Goal: Feedback & Contribution: Submit feedback/report problem

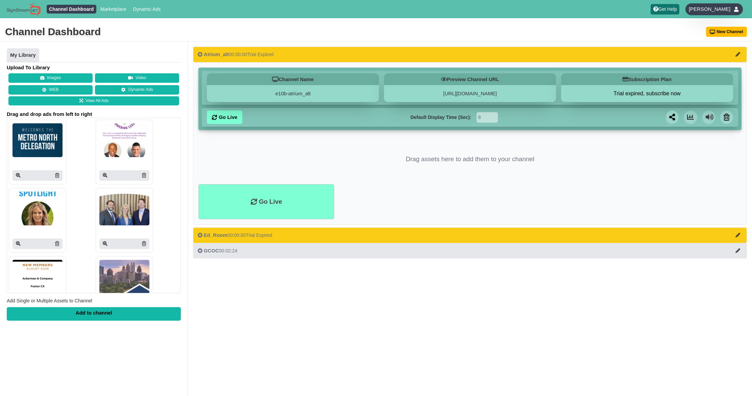
click at [717, 7] on span "[PERSON_NAME]" at bounding box center [709, 9] width 42 height 7
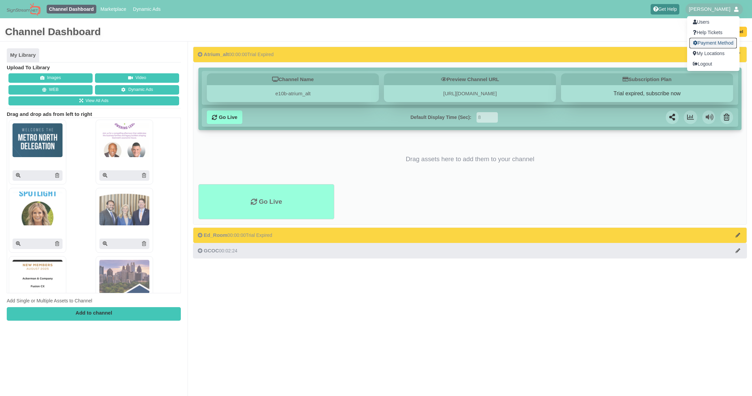
click at [714, 44] on link "Payment Method" at bounding box center [712, 43] width 47 height 10
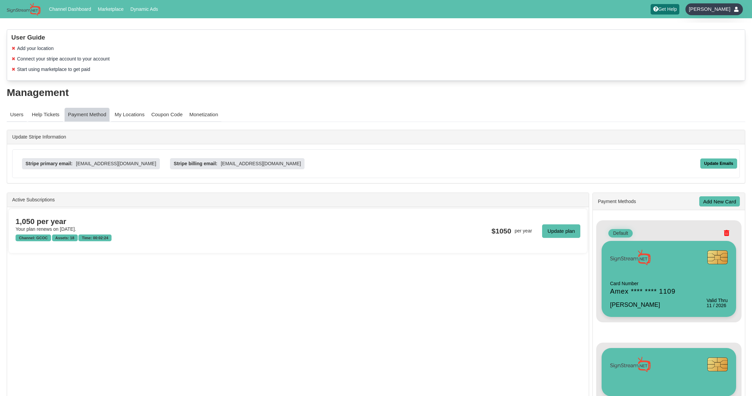
click at [714, 9] on span "[PERSON_NAME]" at bounding box center [709, 9] width 42 height 7
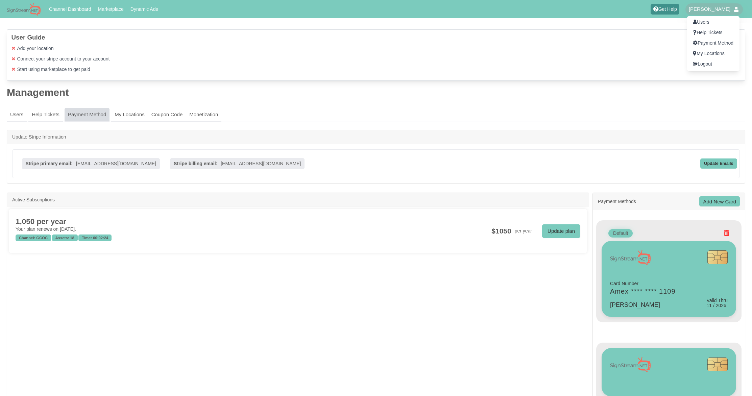
click at [428, 115] on div at bounding box center [376, 198] width 752 height 396
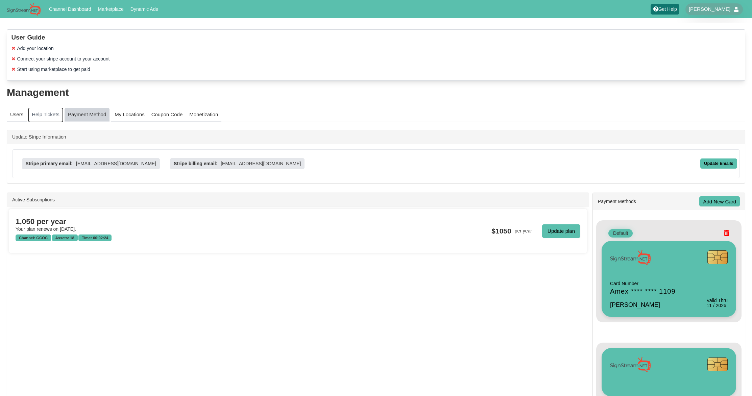
click at [55, 112] on link "Help Tickets" at bounding box center [45, 115] width 34 height 14
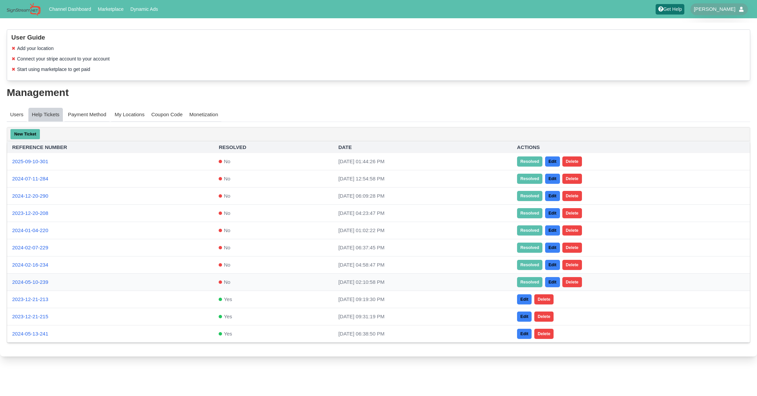
click at [526, 281] on link "Resolved" at bounding box center [530, 282] width 26 height 10
click at [526, 265] on link "Resolved" at bounding box center [530, 265] width 26 height 10
click at [528, 249] on link "Resolved" at bounding box center [530, 248] width 26 height 10
click at [528, 234] on link "Resolved" at bounding box center [530, 230] width 26 height 10
click at [527, 213] on link "Resolved" at bounding box center [530, 213] width 26 height 10
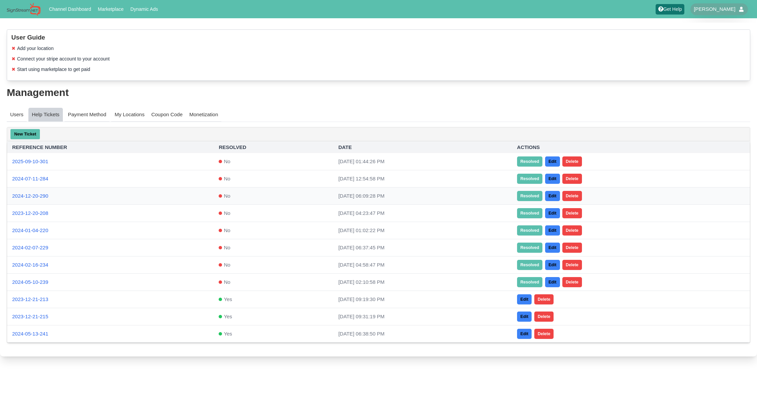
click at [532, 196] on link "Resolved" at bounding box center [530, 196] width 26 height 10
click at [530, 179] on link "Resolved" at bounding box center [530, 179] width 26 height 10
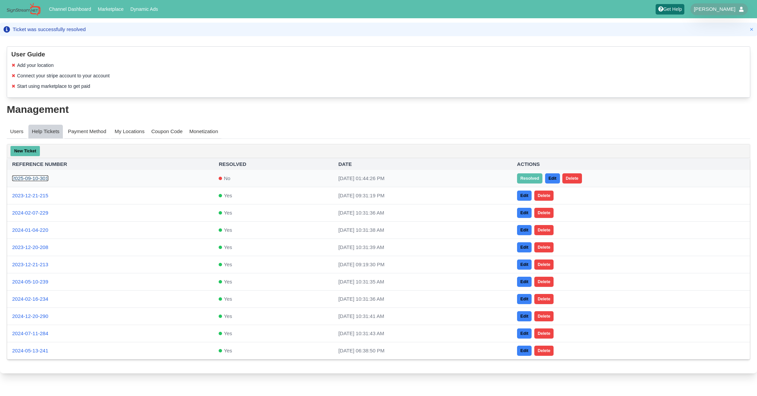
click at [38, 177] on link "2025-09-10-301" at bounding box center [30, 178] width 36 height 6
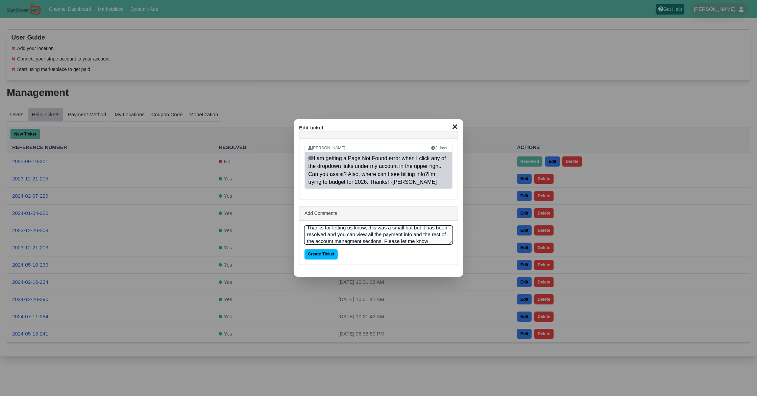
scroll to position [11, 0]
type textarea "Thanks for letting us know, this was a small but but it has been resolved and y…"
click at [323, 255] on input "Create Ticket" at bounding box center [320, 254] width 33 height 10
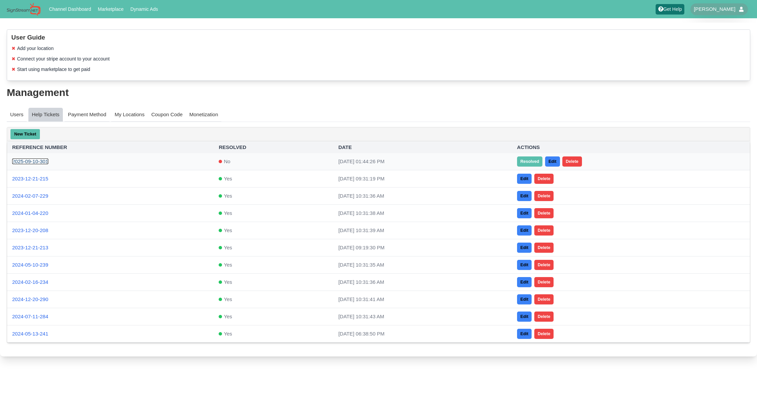
click at [40, 162] on link "2025-09-10-301" at bounding box center [30, 161] width 36 height 6
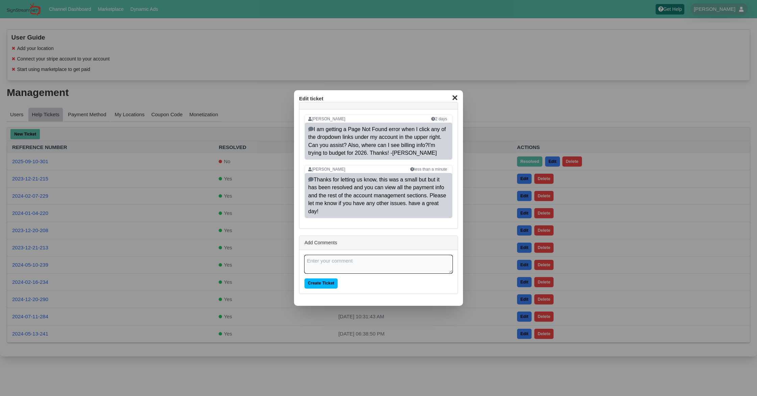
click at [452, 99] on button "✕" at bounding box center [454, 97] width 13 height 10
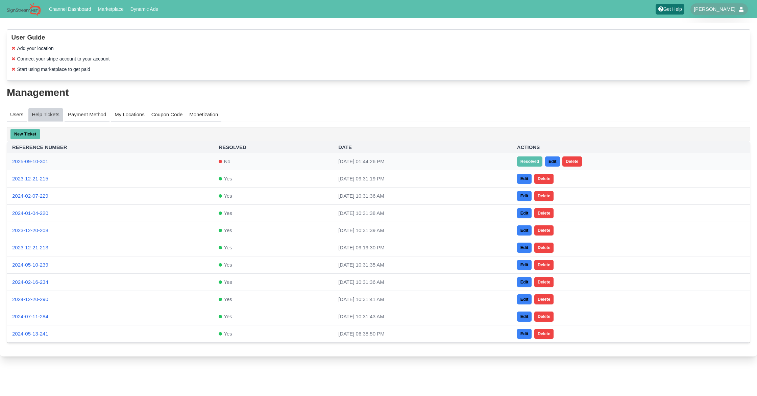
click at [531, 161] on link "Resolved" at bounding box center [530, 161] width 26 height 10
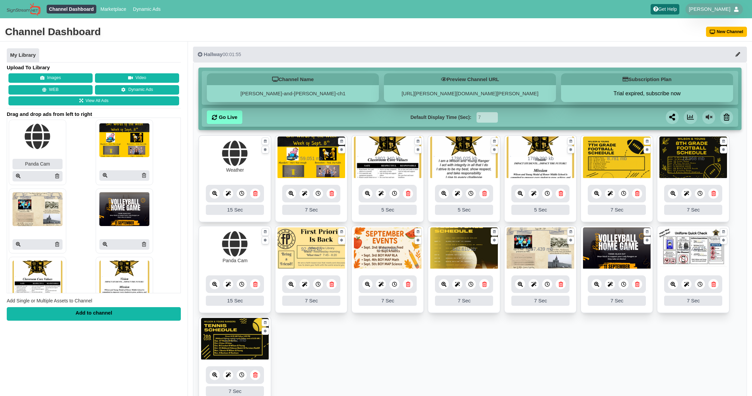
click at [442, 194] on icon at bounding box center [443, 193] width 5 height 5
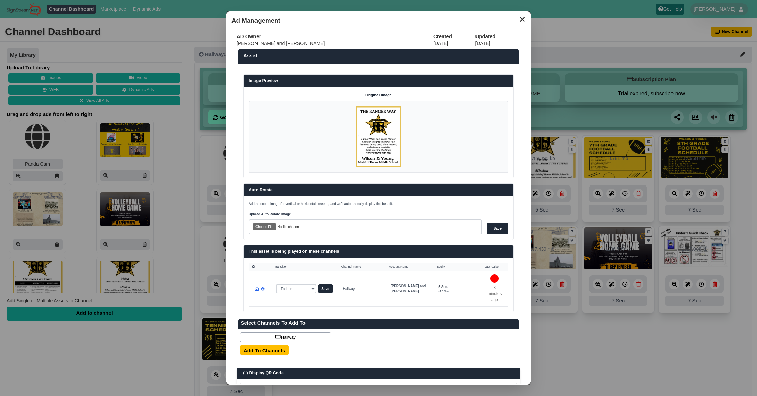
click at [518, 18] on button "✕" at bounding box center [522, 19] width 13 height 10
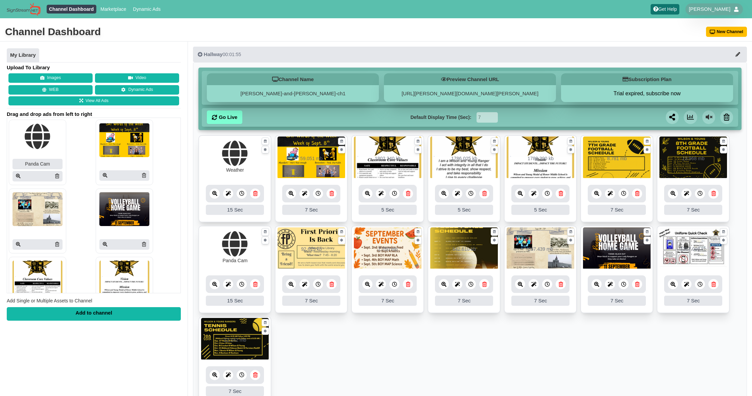
click at [366, 194] on icon at bounding box center [367, 193] width 5 height 5
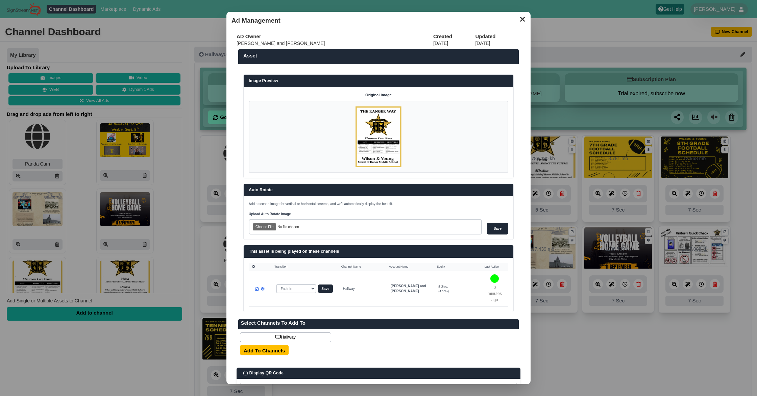
click at [519, 20] on button "✕" at bounding box center [522, 19] width 13 height 10
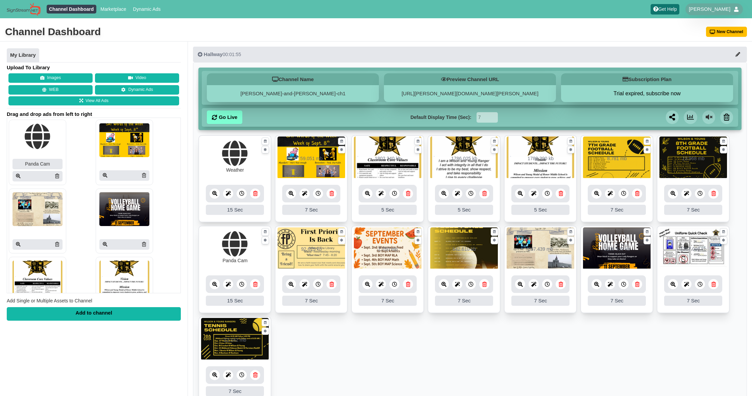
click at [598, 196] on icon at bounding box center [596, 193] width 5 height 5
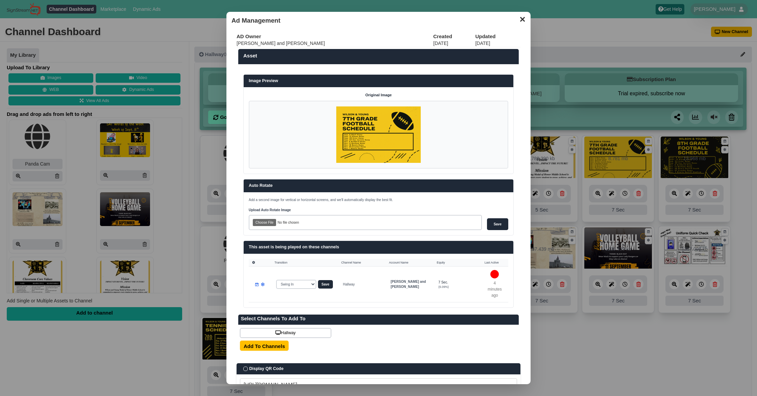
click at [518, 16] on button "✕" at bounding box center [522, 19] width 13 height 10
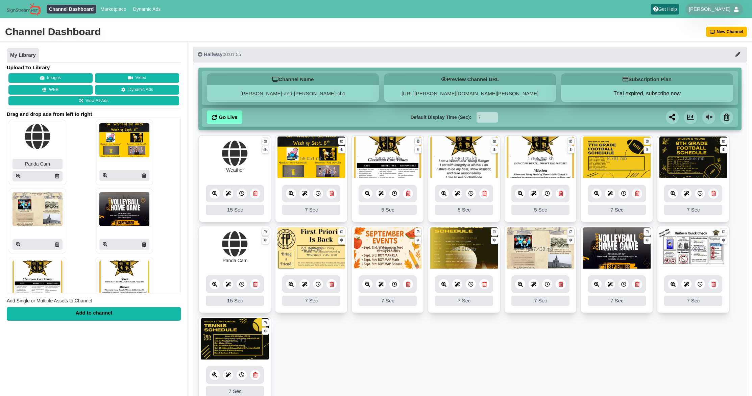
click at [212, 284] on icon at bounding box center [214, 284] width 5 height 5
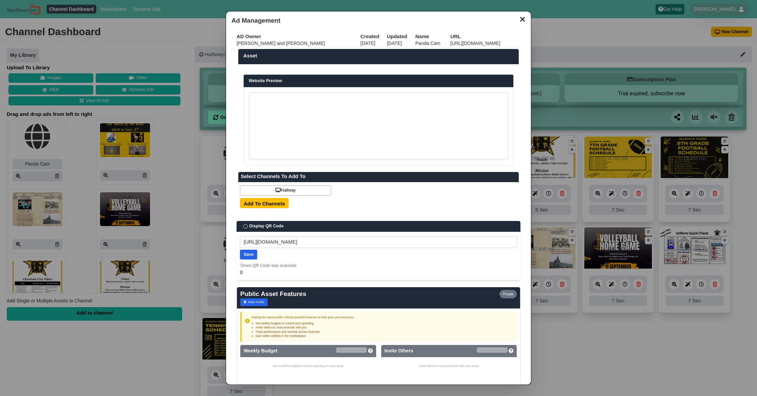
click at [517, 20] on button "✕" at bounding box center [522, 19] width 13 height 10
